Goal: Book appointment/travel/reservation

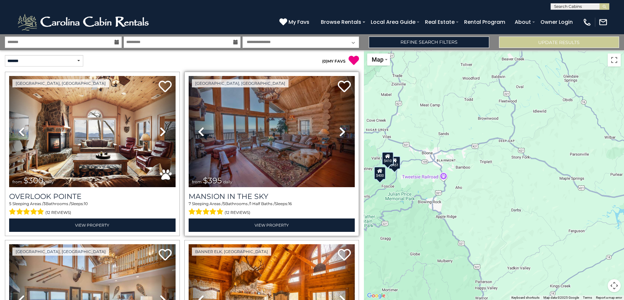
drag, startPoint x: 483, startPoint y: 169, endPoint x: 290, endPoint y: 171, distance: 193.3
click at [290, 171] on div "**********" at bounding box center [312, 167] width 624 height 266
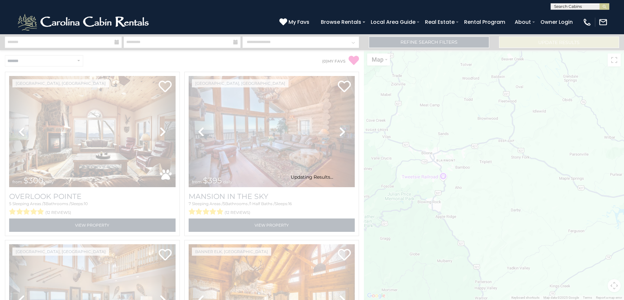
drag, startPoint x: 490, startPoint y: 127, endPoint x: 493, endPoint y: 164, distance: 37.6
click at [493, 164] on div "Updating Results..." at bounding box center [312, 167] width 624 height 266
click at [518, 191] on div "Updating Results..." at bounding box center [312, 167] width 624 height 266
drag, startPoint x: 445, startPoint y: 121, endPoint x: 481, endPoint y: 144, distance: 43.1
click at [481, 144] on div "Updating Results..." at bounding box center [312, 167] width 624 height 266
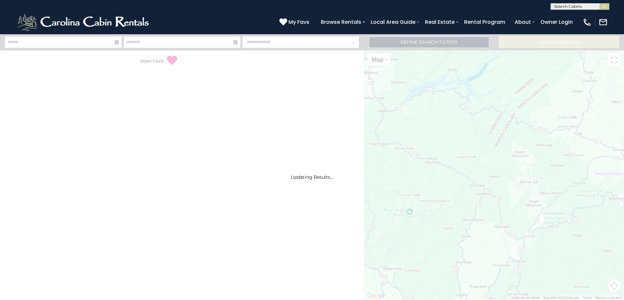
click at [466, 104] on div "Updating Results..." at bounding box center [312, 167] width 624 height 266
